Goal: Check status: Check status

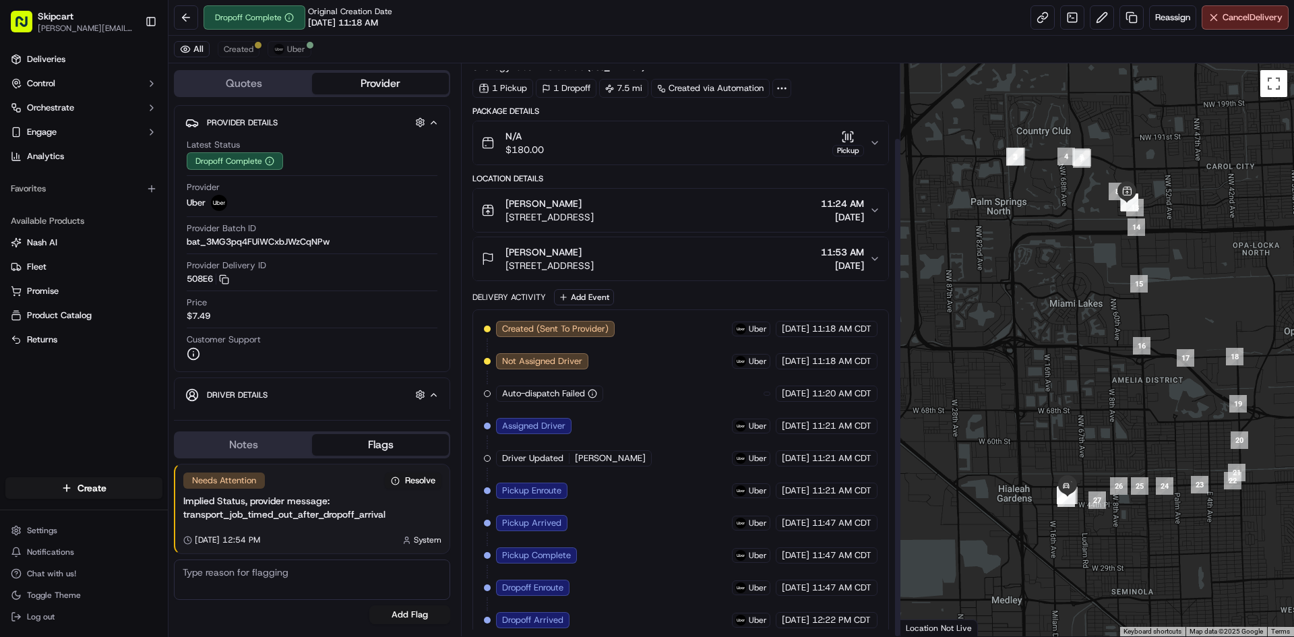
scroll to position [85, 0]
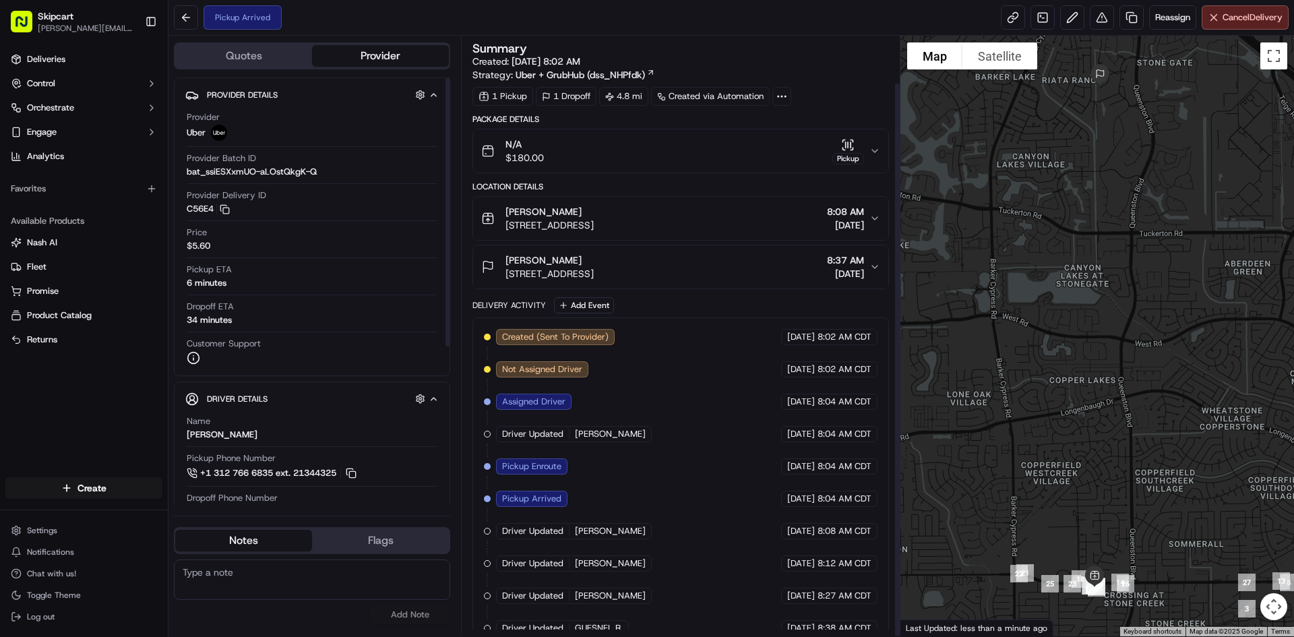
scroll to position [51, 0]
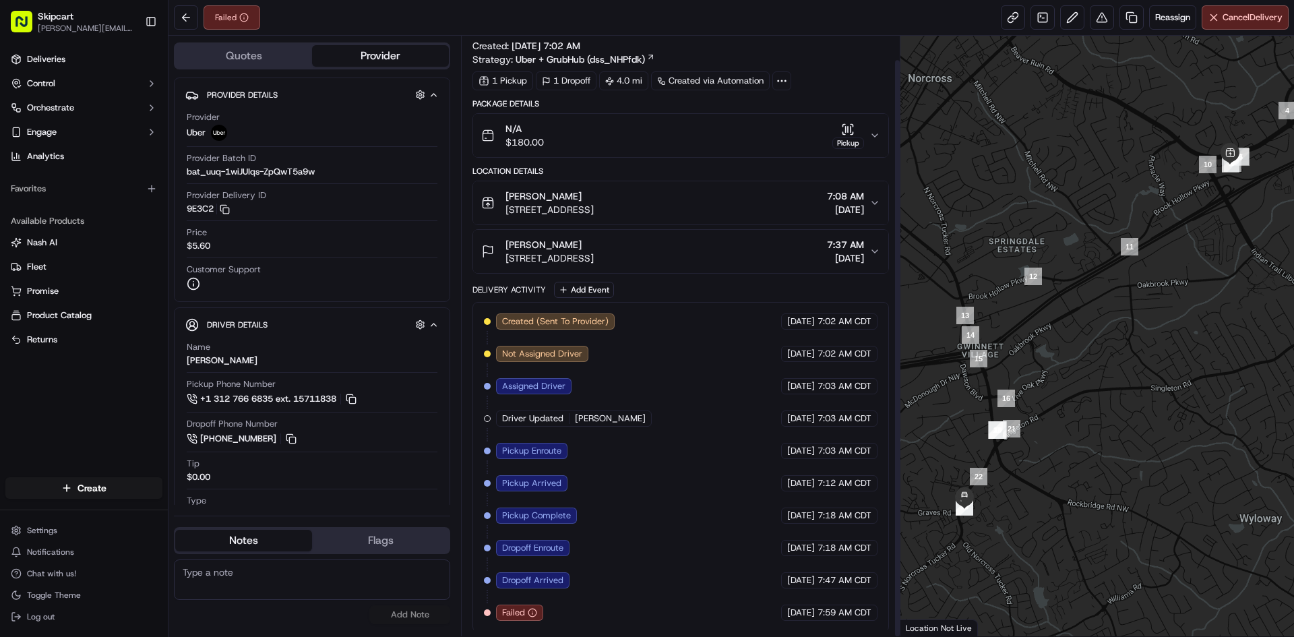
scroll to position [25, 0]
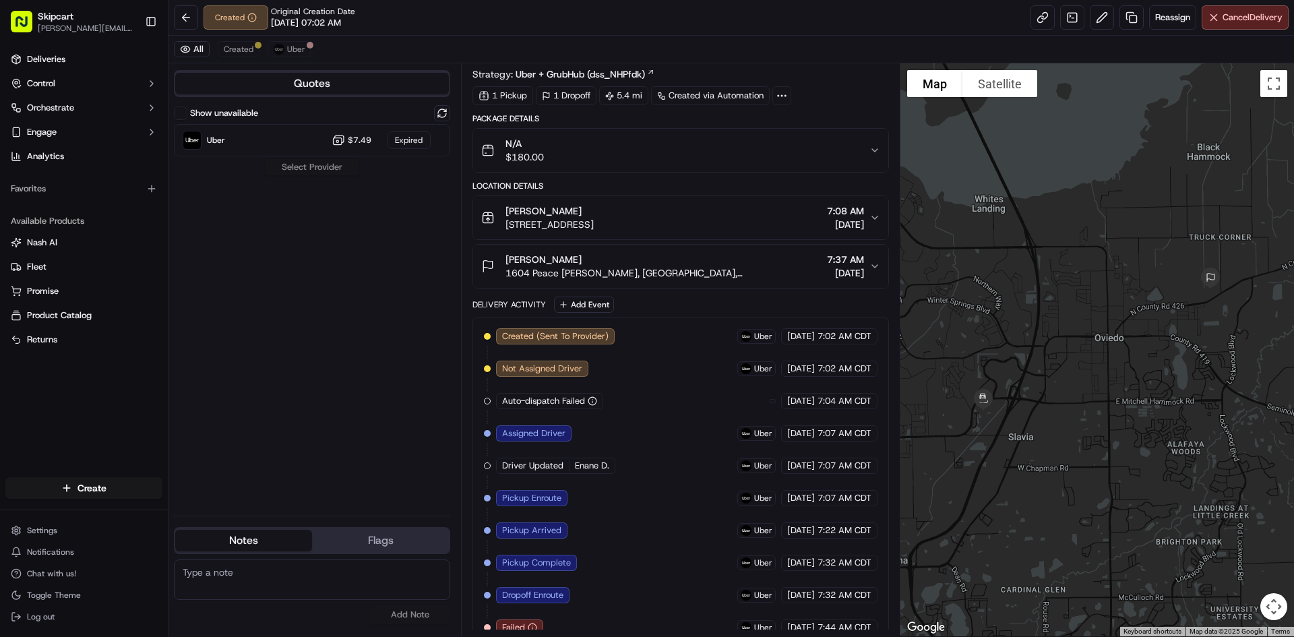
scroll to position [53, 0]
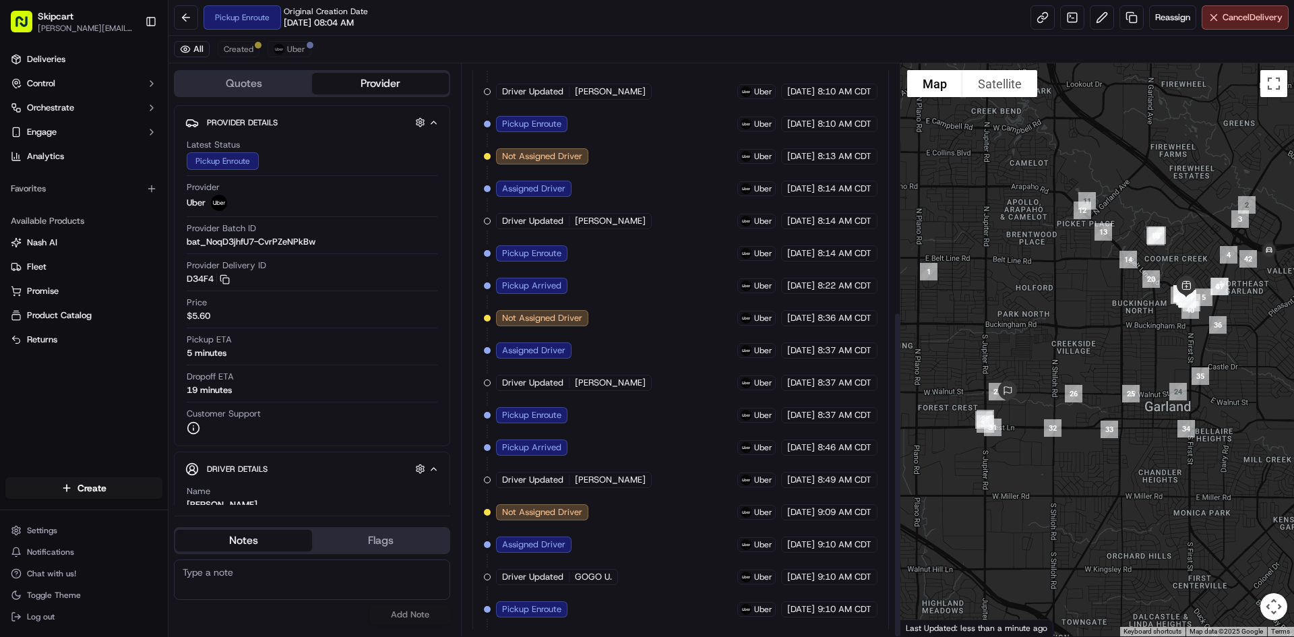
scroll to position [434, 0]
